Goal: Information Seeking & Learning: Learn about a topic

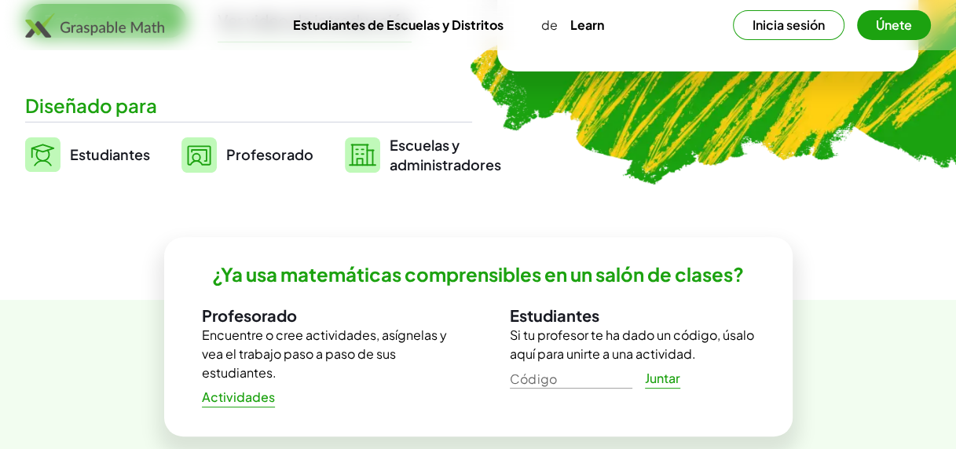
scroll to position [393, 0]
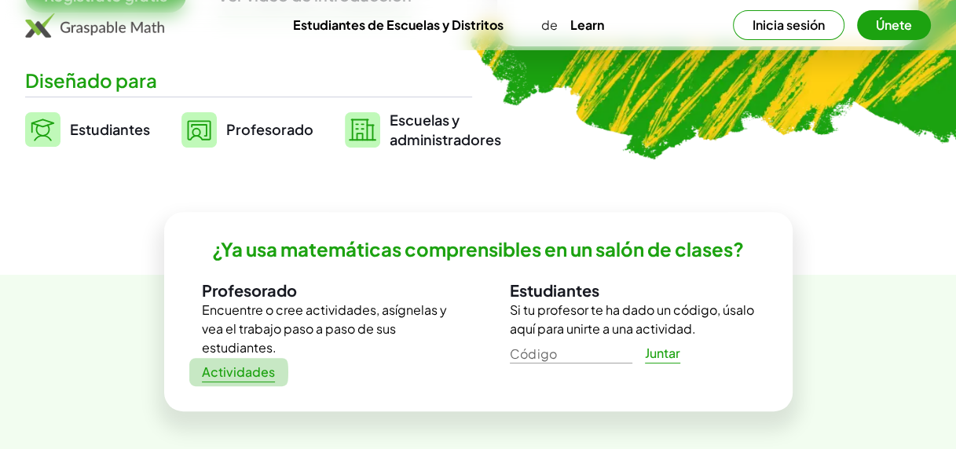
click at [236, 376] on font "Actividades" at bounding box center [239, 372] width 74 height 16
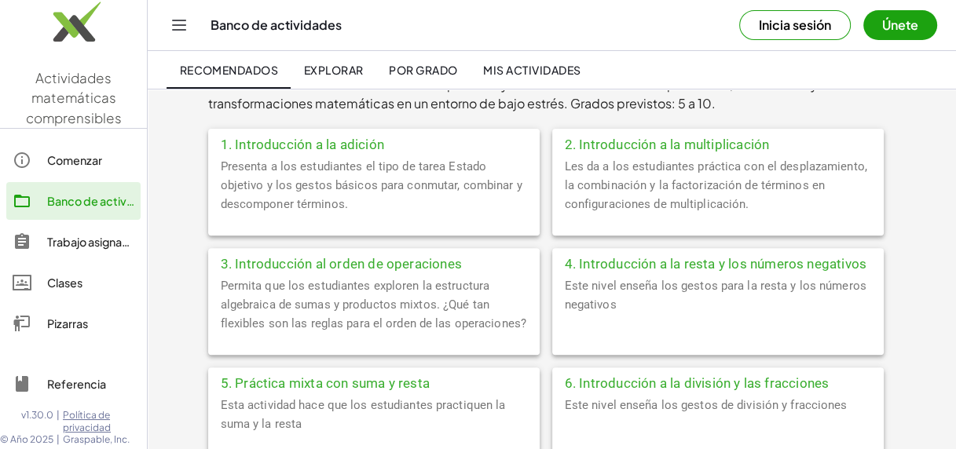
scroll to position [393, 0]
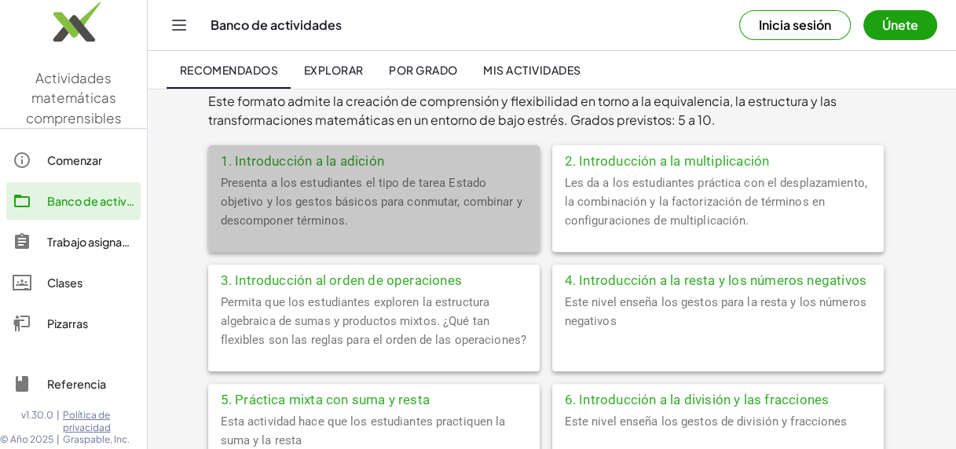
click at [274, 163] on div "1. Introducción a la adición" at bounding box center [373, 159] width 331 height 28
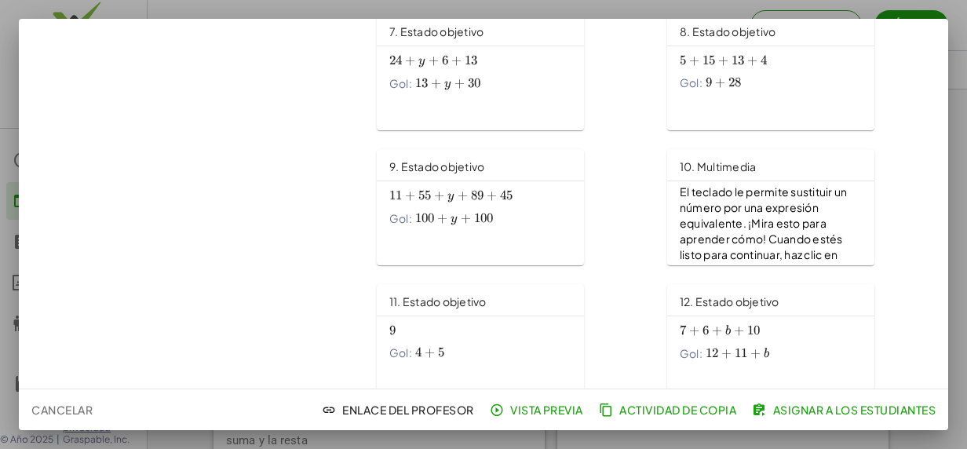
scroll to position [628, 0]
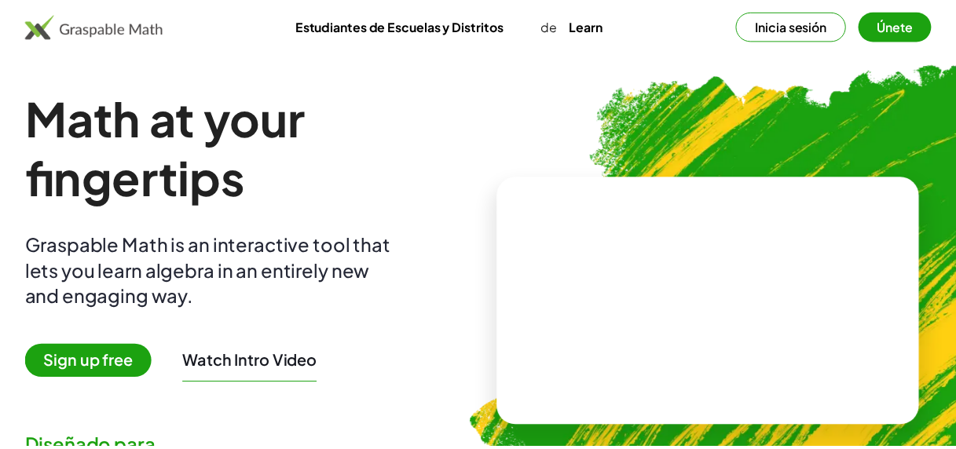
scroll to position [393, 0]
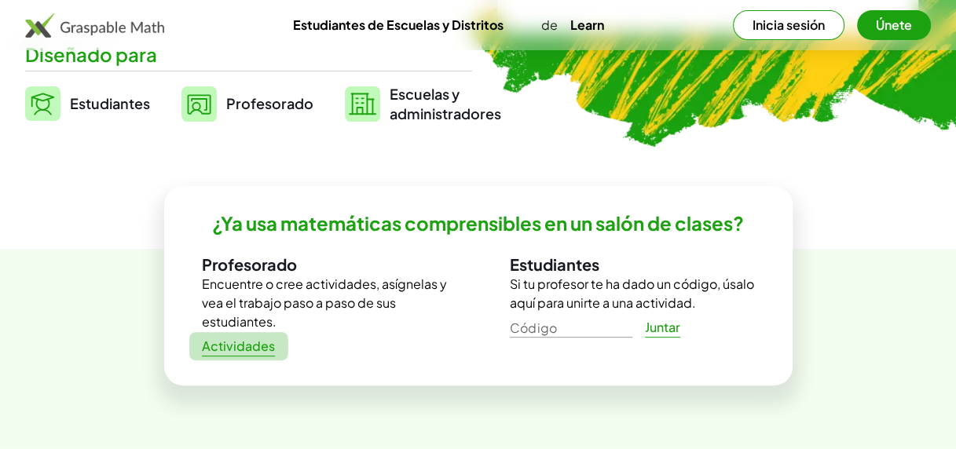
click at [243, 349] on font "Actividades" at bounding box center [239, 346] width 74 height 16
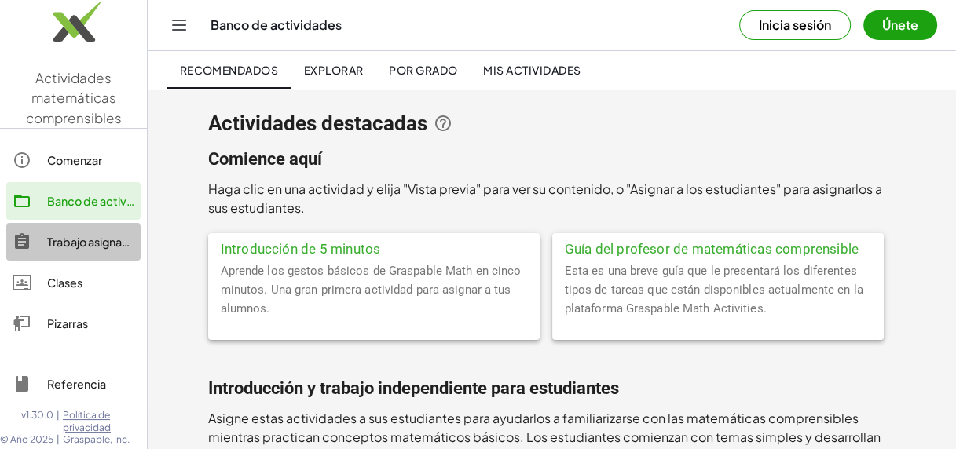
click at [84, 240] on div "Trabajo asignado" at bounding box center [90, 241] width 87 height 19
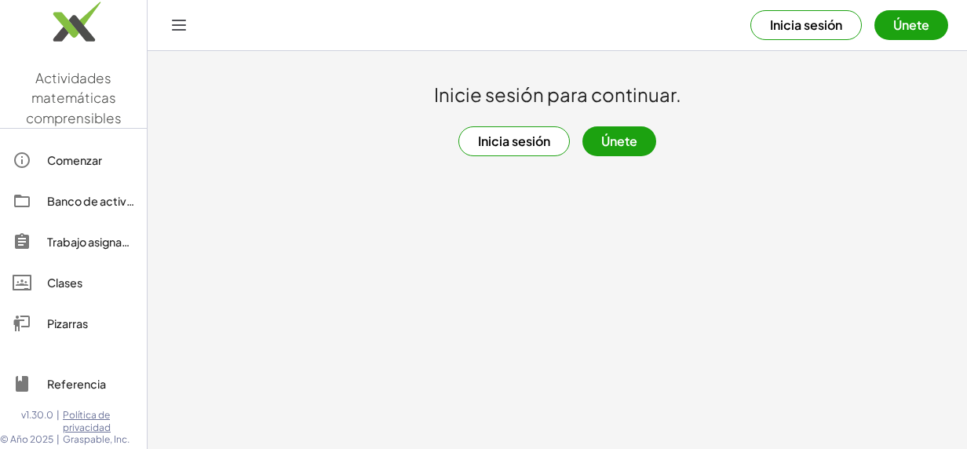
click at [518, 145] on button "Inicia sesión" at bounding box center [514, 141] width 111 height 30
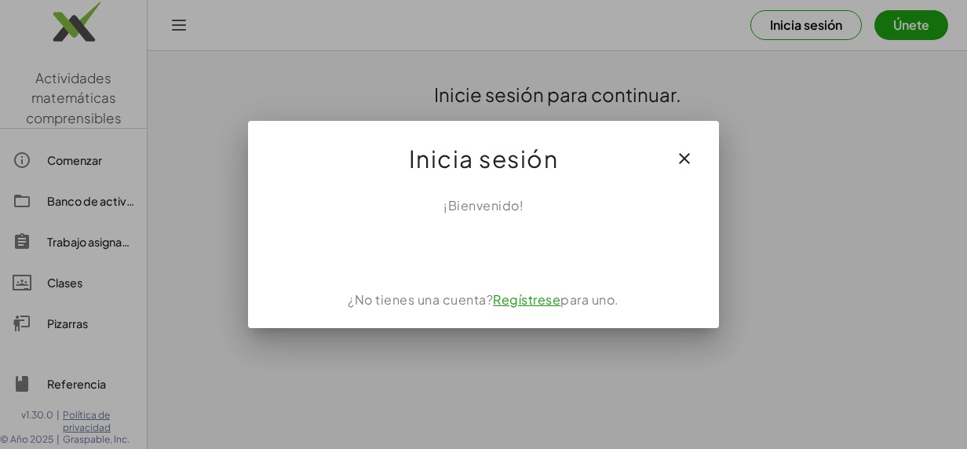
click at [521, 302] on link "Regístrese" at bounding box center [527, 299] width 68 height 16
